Goal: Ask a question

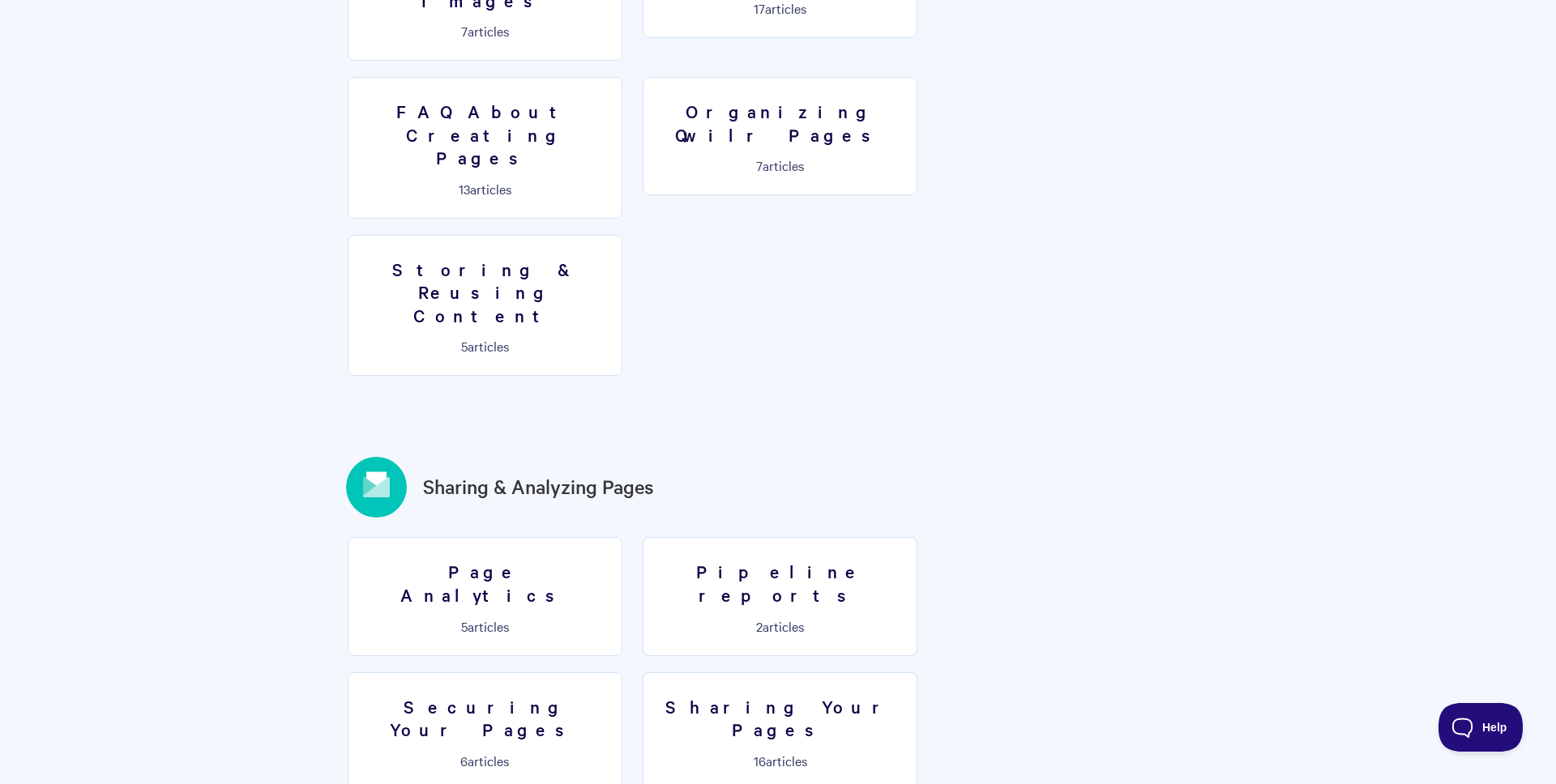
scroll to position [1528, 0]
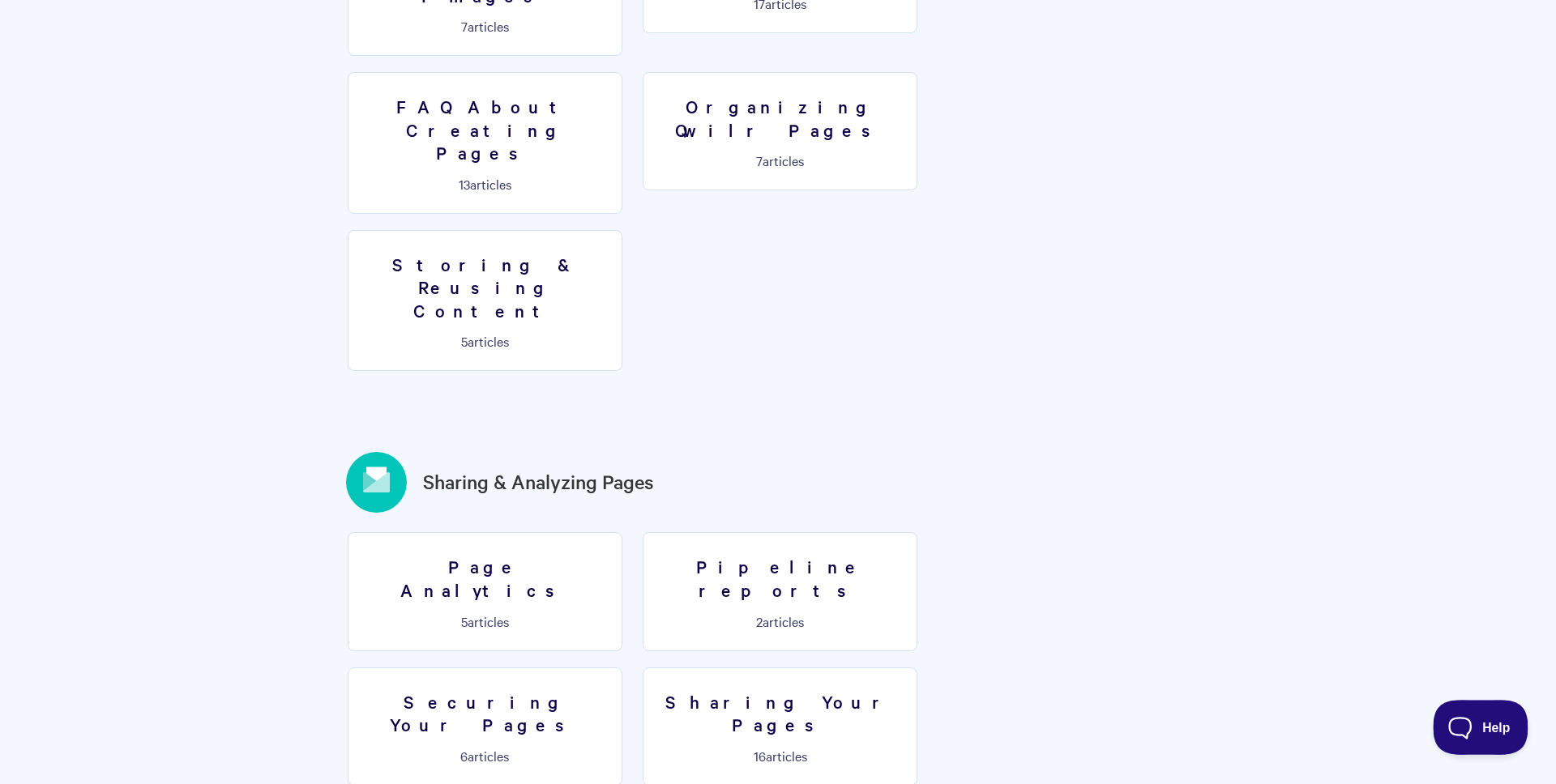
click at [1470, 712] on button "Help" at bounding box center [1475, 723] width 85 height 48
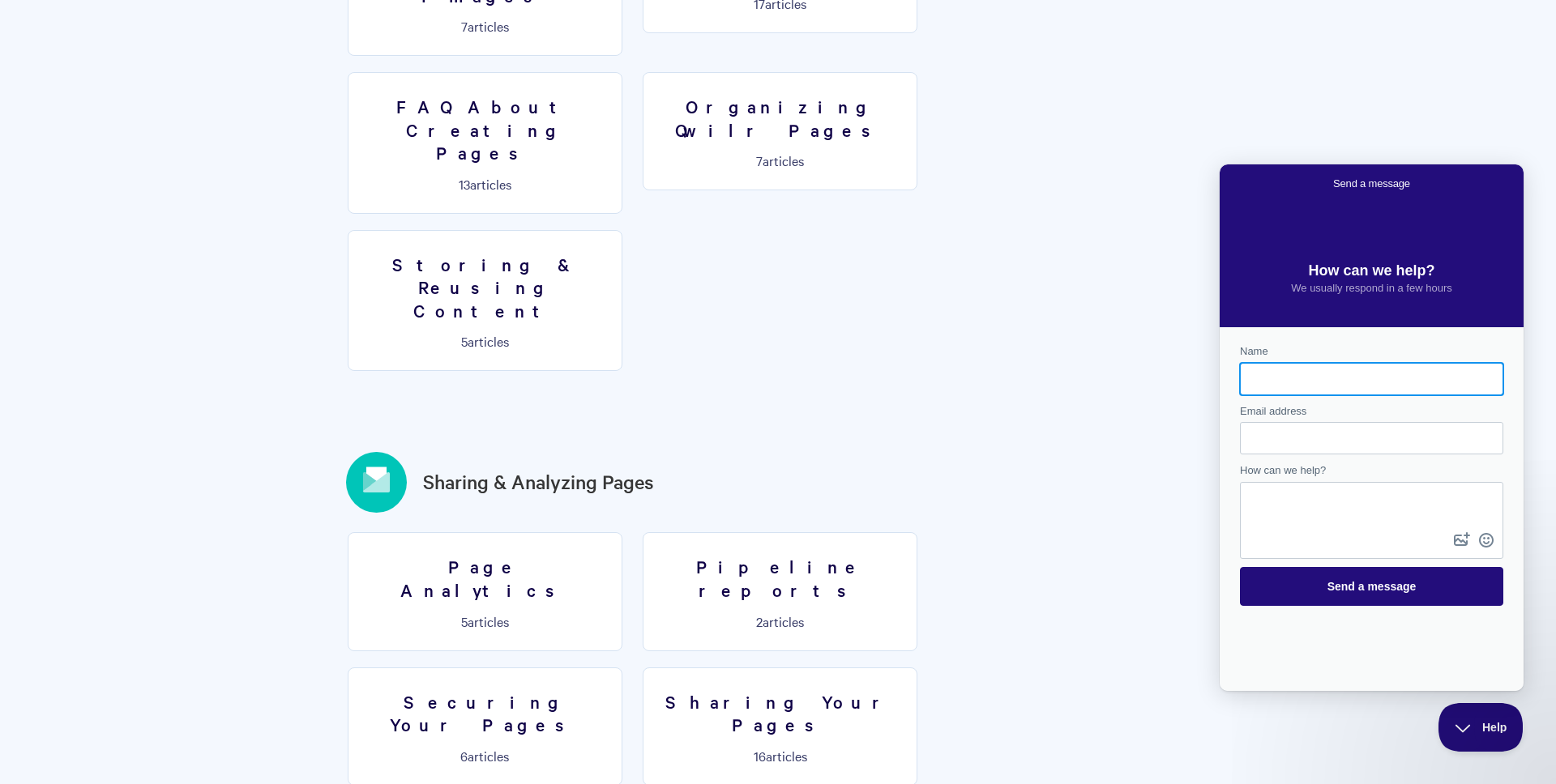
scroll to position [0, 0]
click at [1335, 378] on input "Name" at bounding box center [1371, 379] width 237 height 29
type input "Kath"
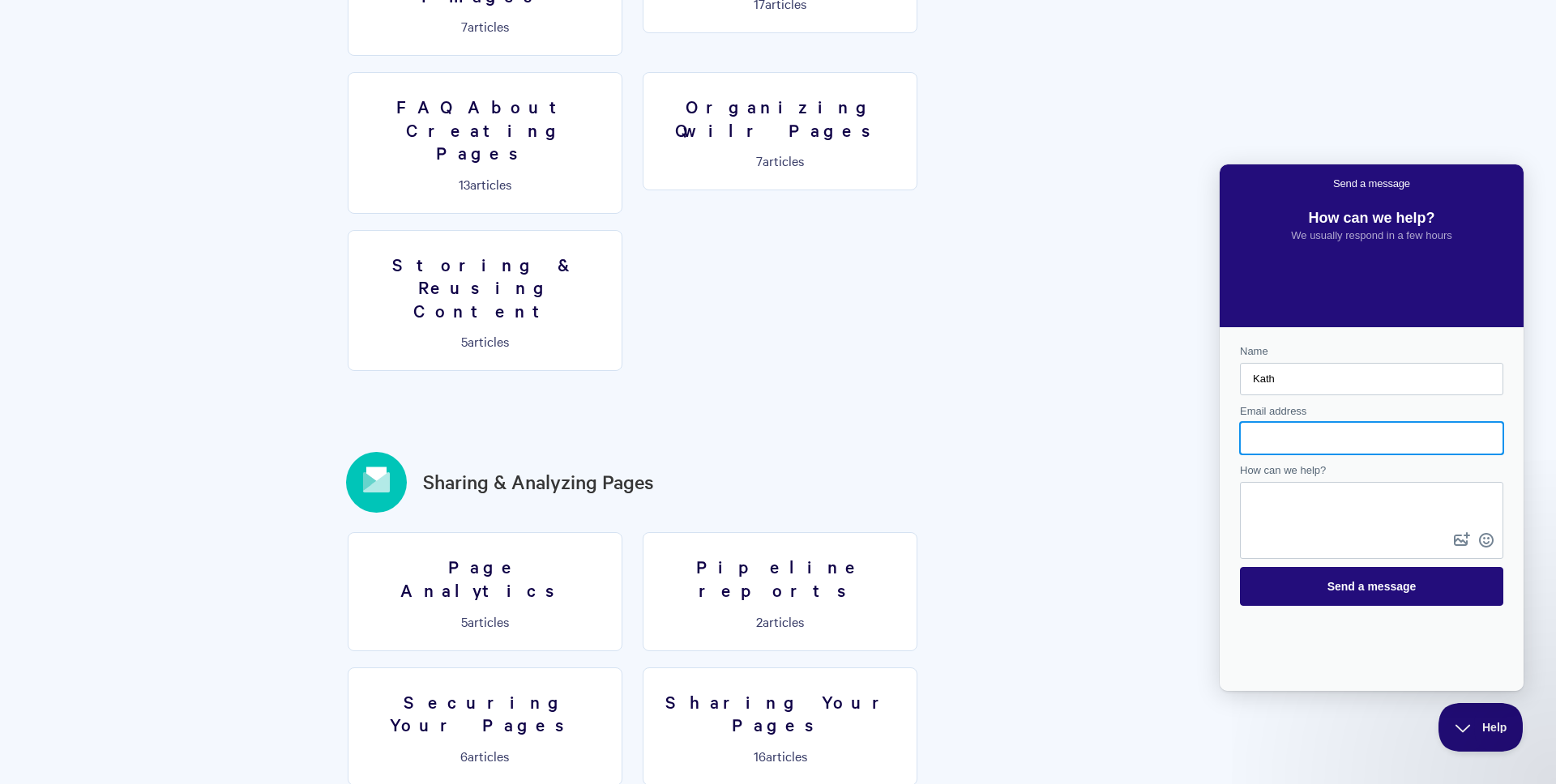
type input "K"
type input "[EMAIL_ADDRESS][DOMAIN_NAME]"
click at [1264, 518] on textarea "How can we help?" at bounding box center [1371, 507] width 260 height 45
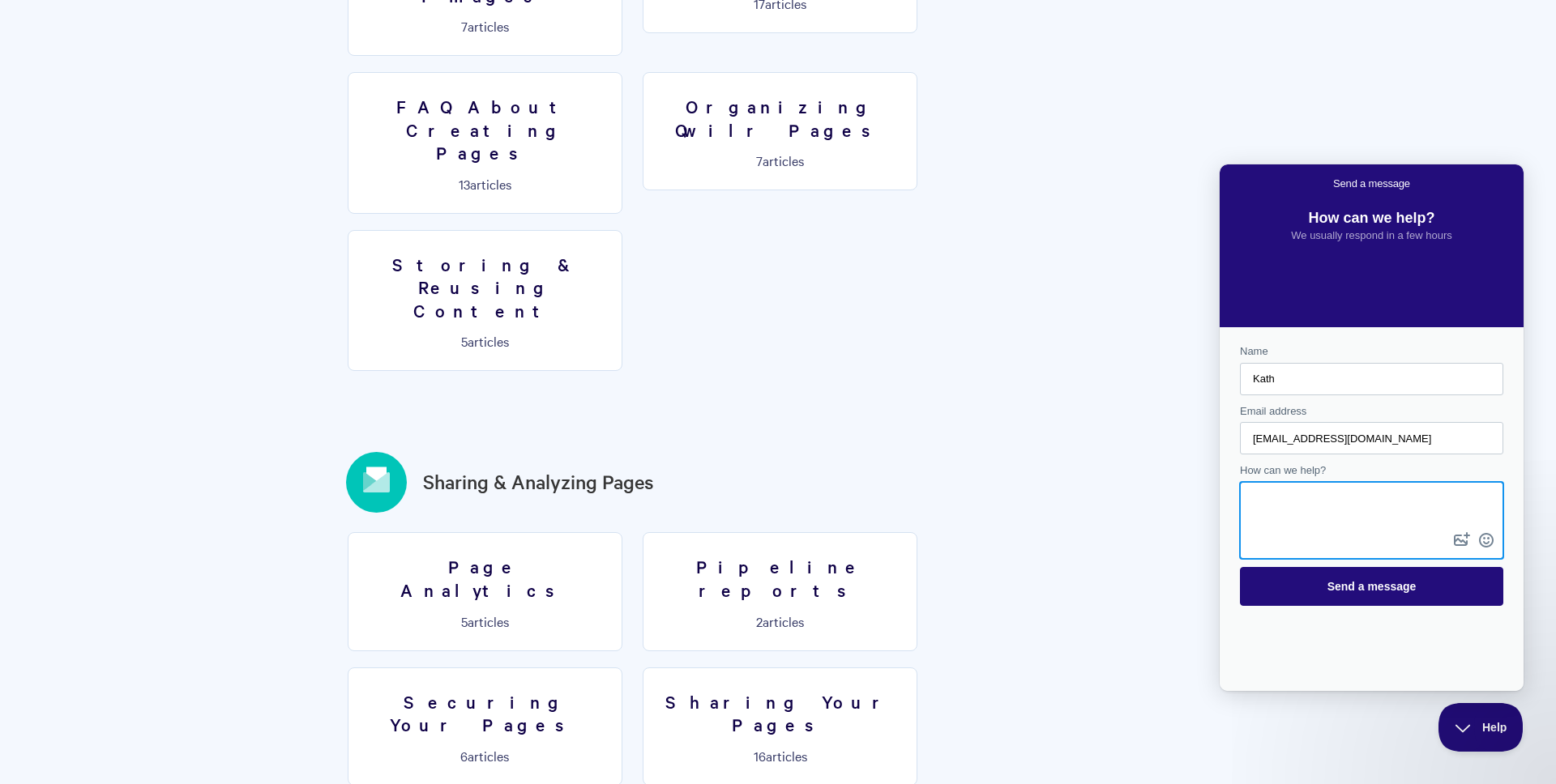
paste textarea "Hi there, As our account is about to renew I'd like to know more about your not…"
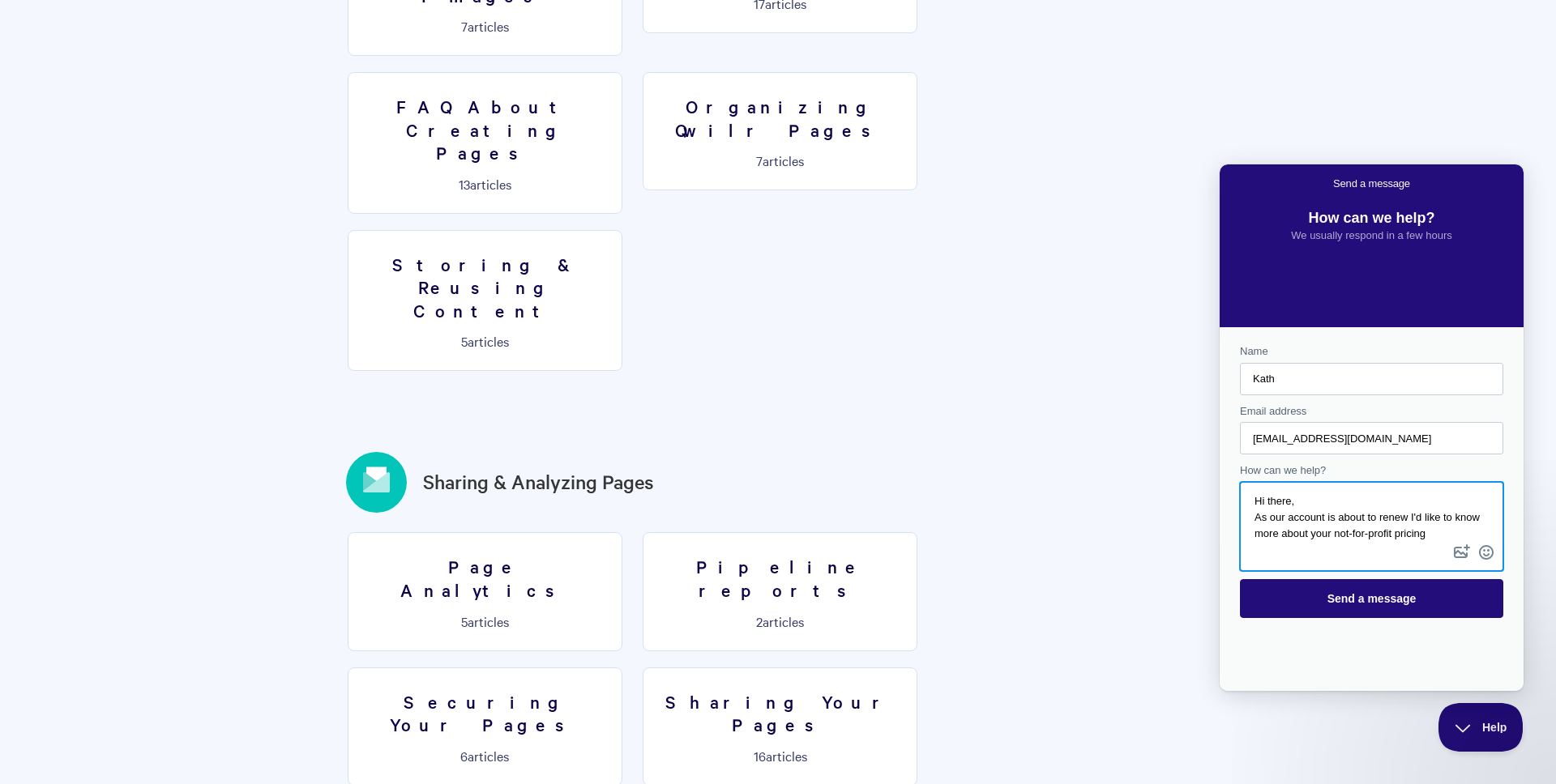
click at [1414, 516] on textarea "Hi there, As our account is about to renew I'd like to know more about your not…" at bounding box center [1371, 512] width 260 height 57
drag, startPoint x: 1469, startPoint y: 530, endPoint x: 1492, endPoint y: 528, distance: 23.1
click at [1469, 530] on textarea "Hi there, As our account is about to renew, I'd like to know more about your no…" at bounding box center [1371, 512] width 260 height 57
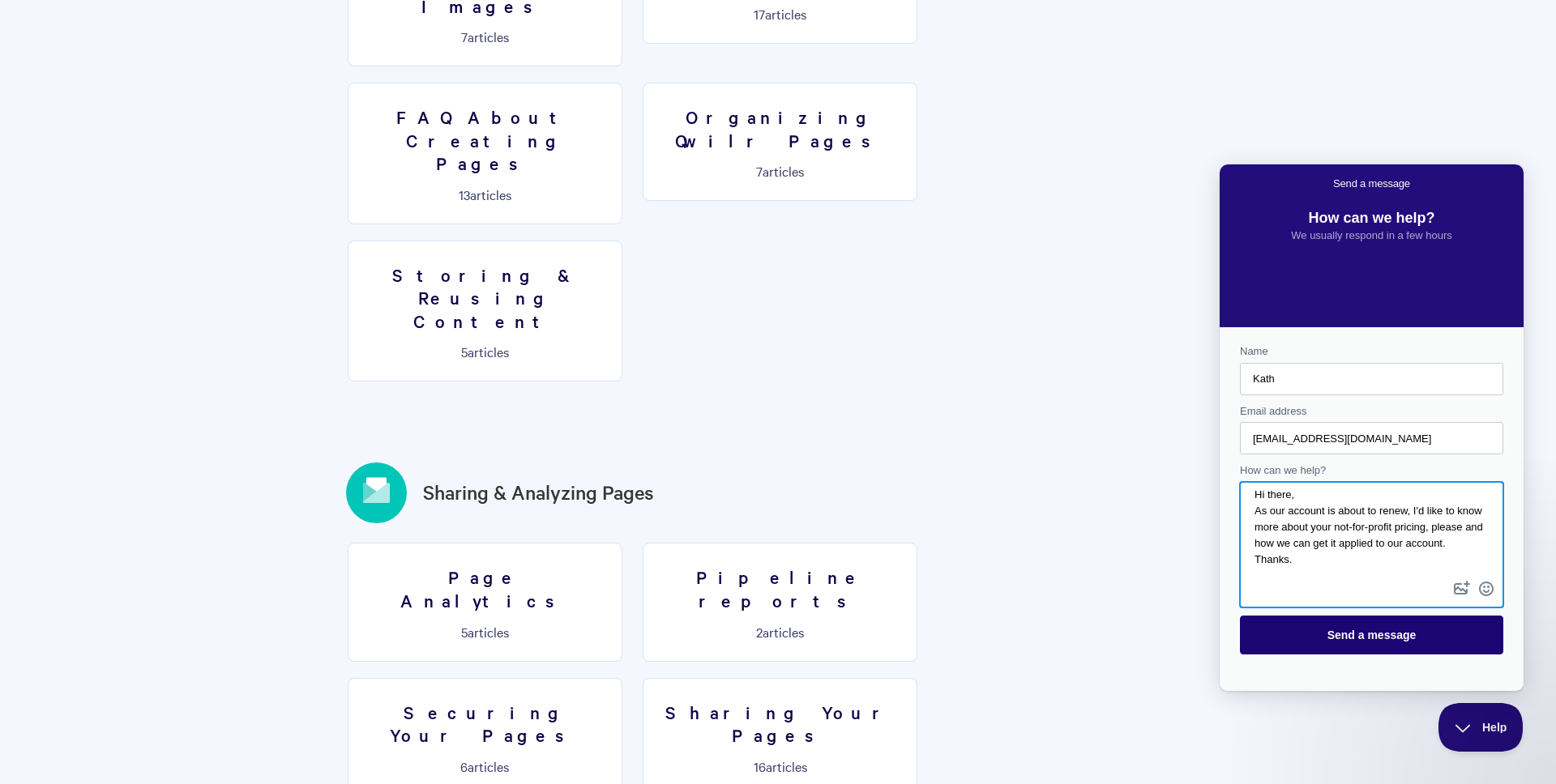
type textarea "Hi there, As our account is about to renew, I'd like to know more about your no…"
click at [1375, 644] on span "Send a message" at bounding box center [1371, 635] width 227 height 37
